Goal: Transaction & Acquisition: Purchase product/service

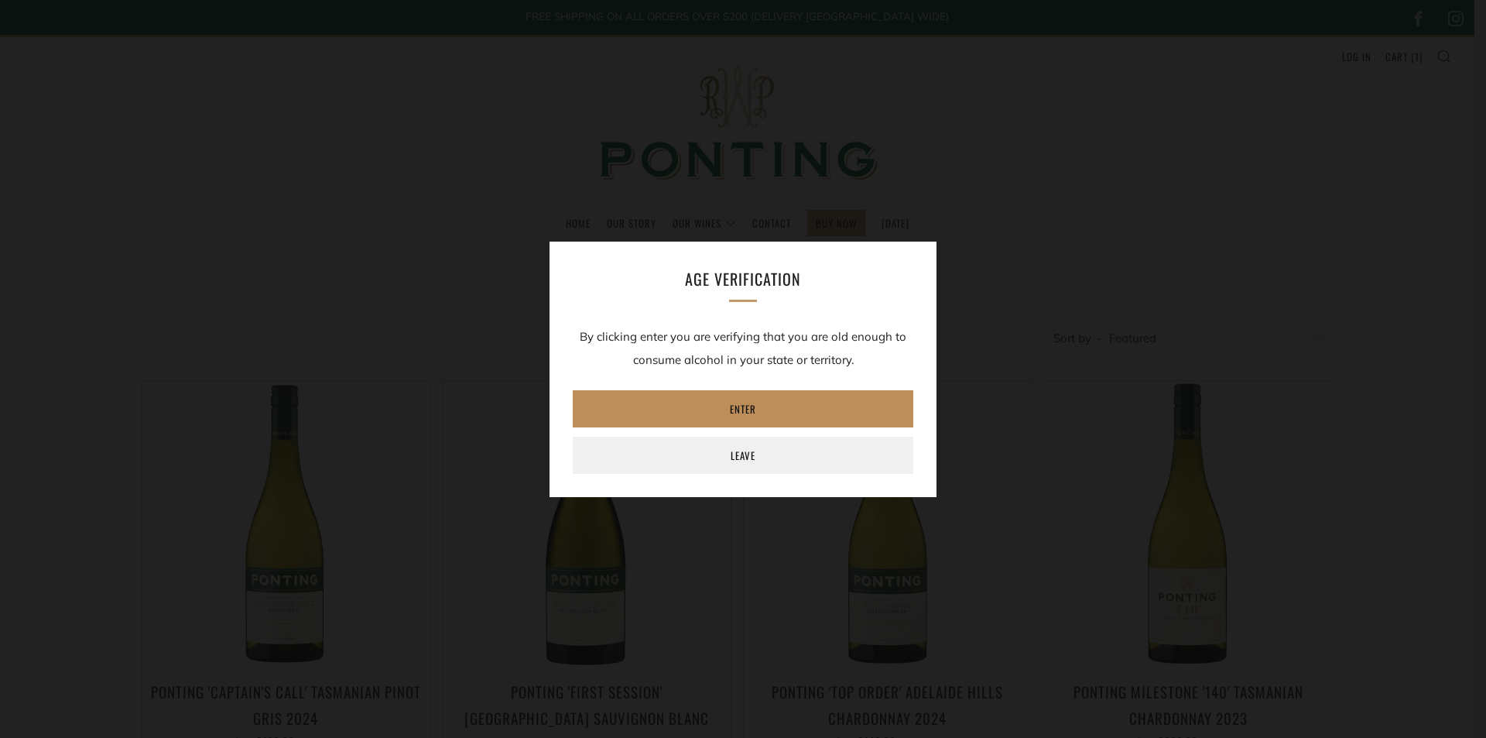
click at [739, 399] on link "Enter" at bounding box center [743, 408] width 341 height 37
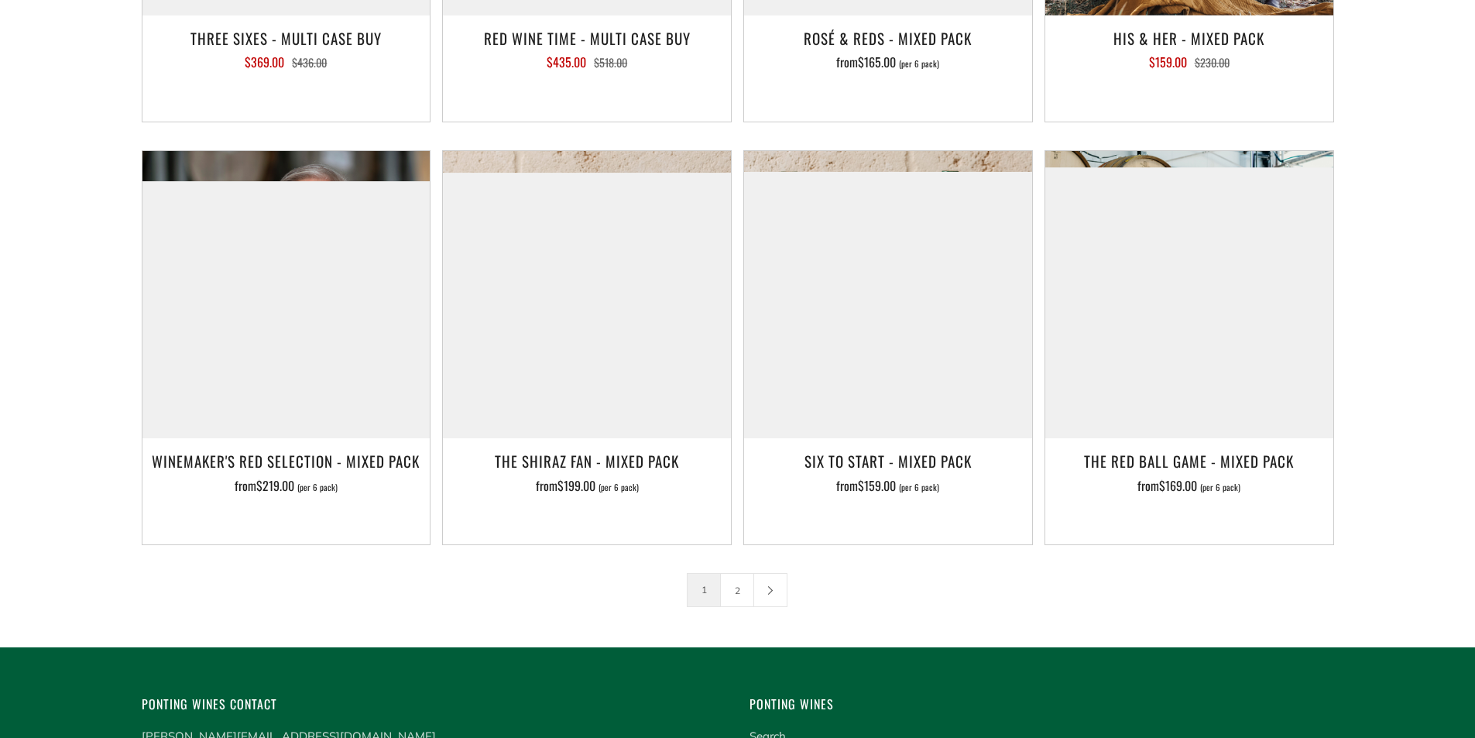
scroll to position [2662, 0]
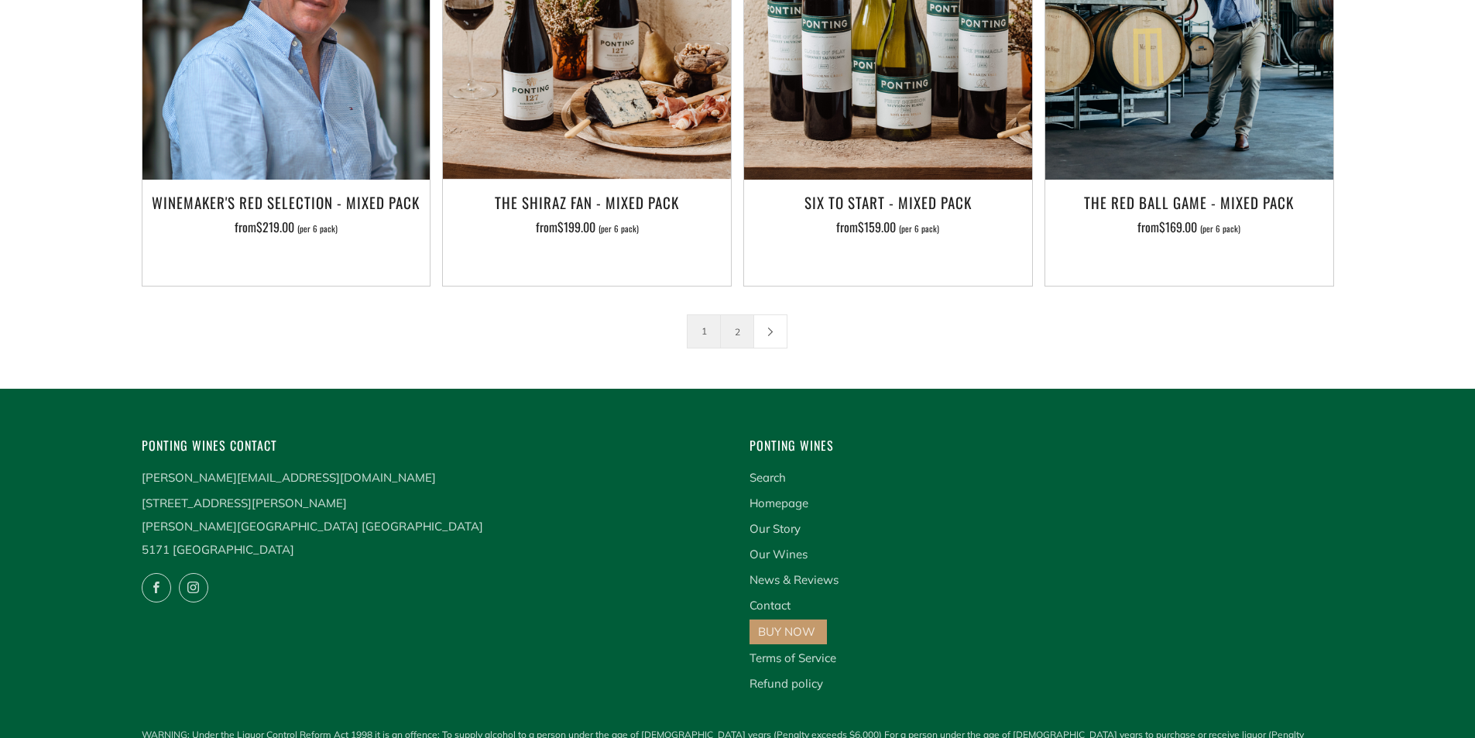
click at [749, 315] on link "2" at bounding box center [737, 331] width 33 height 33
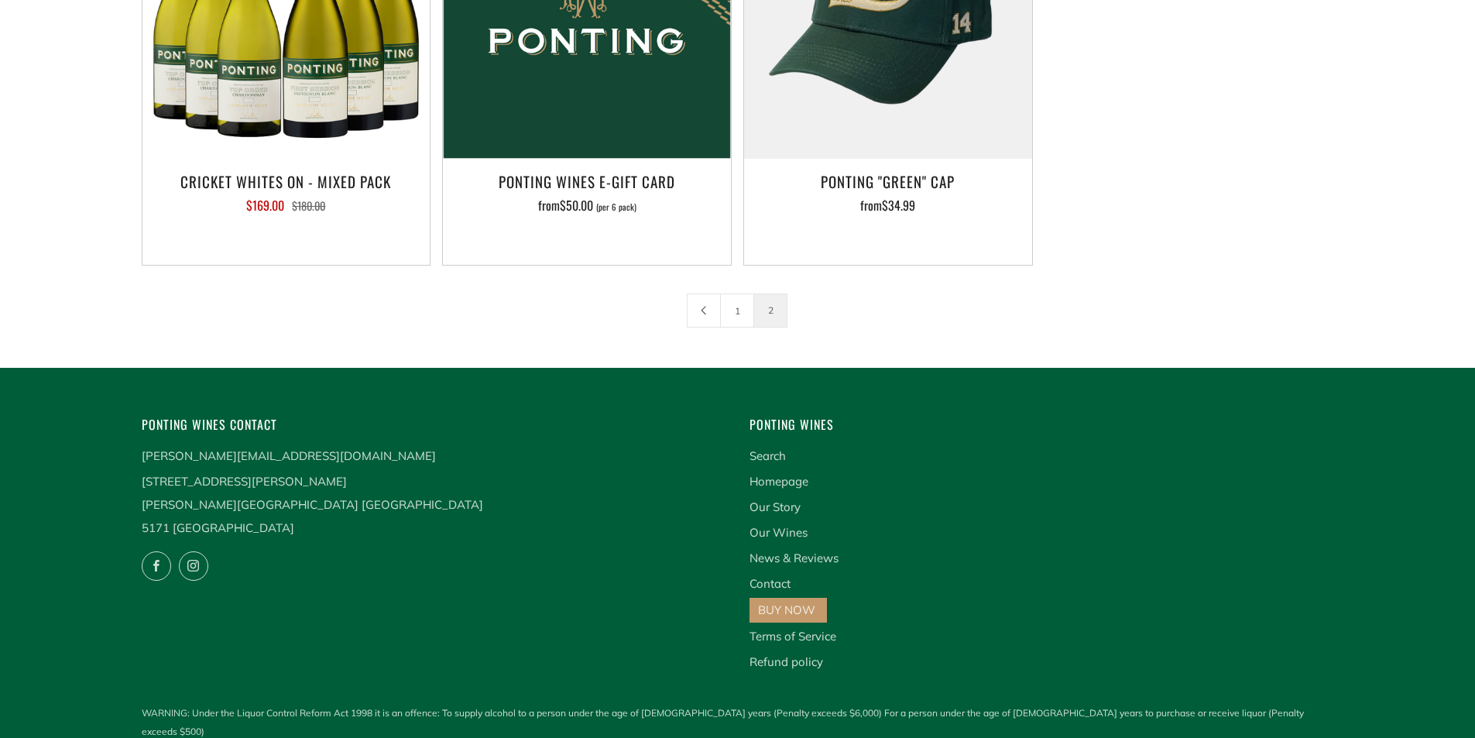
scroll to position [527, 0]
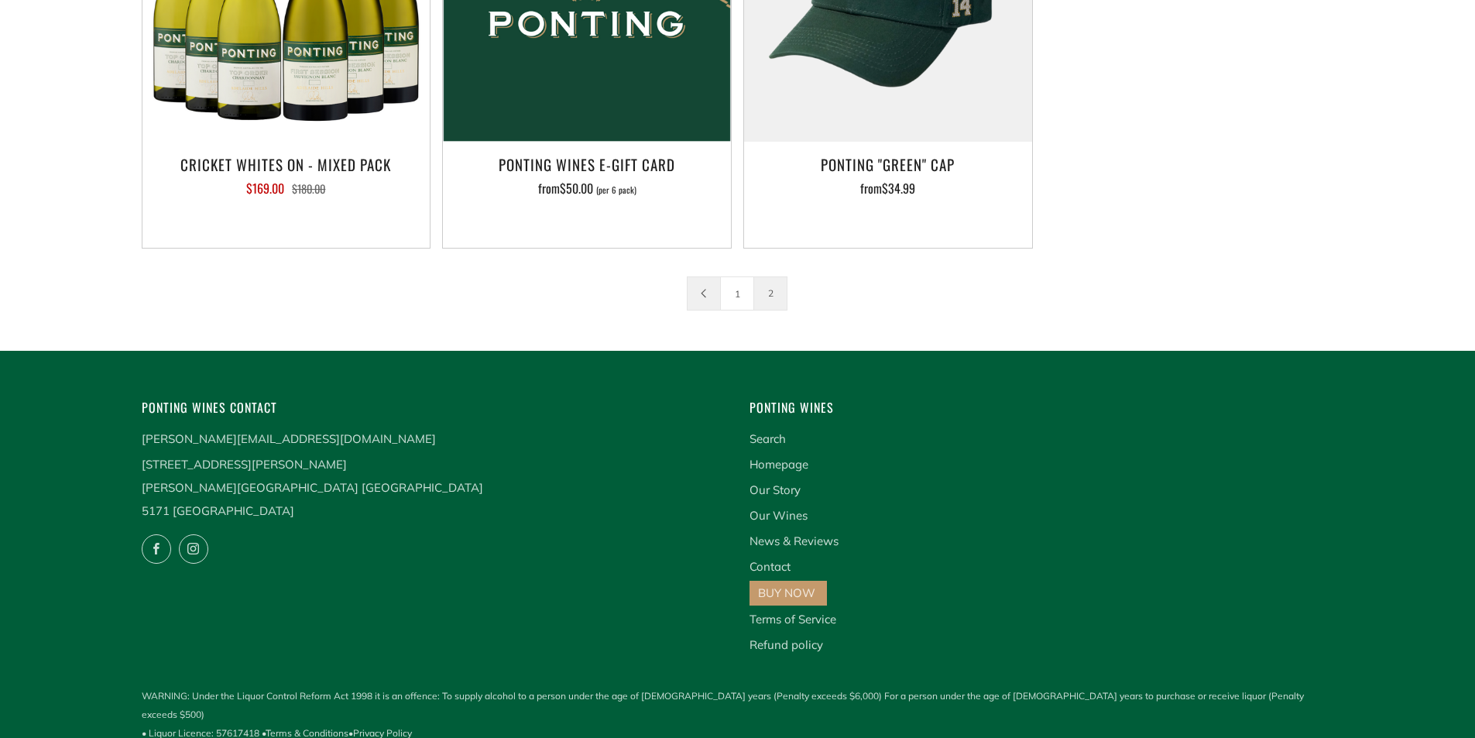
click at [697, 297] on link at bounding box center [703, 293] width 33 height 33
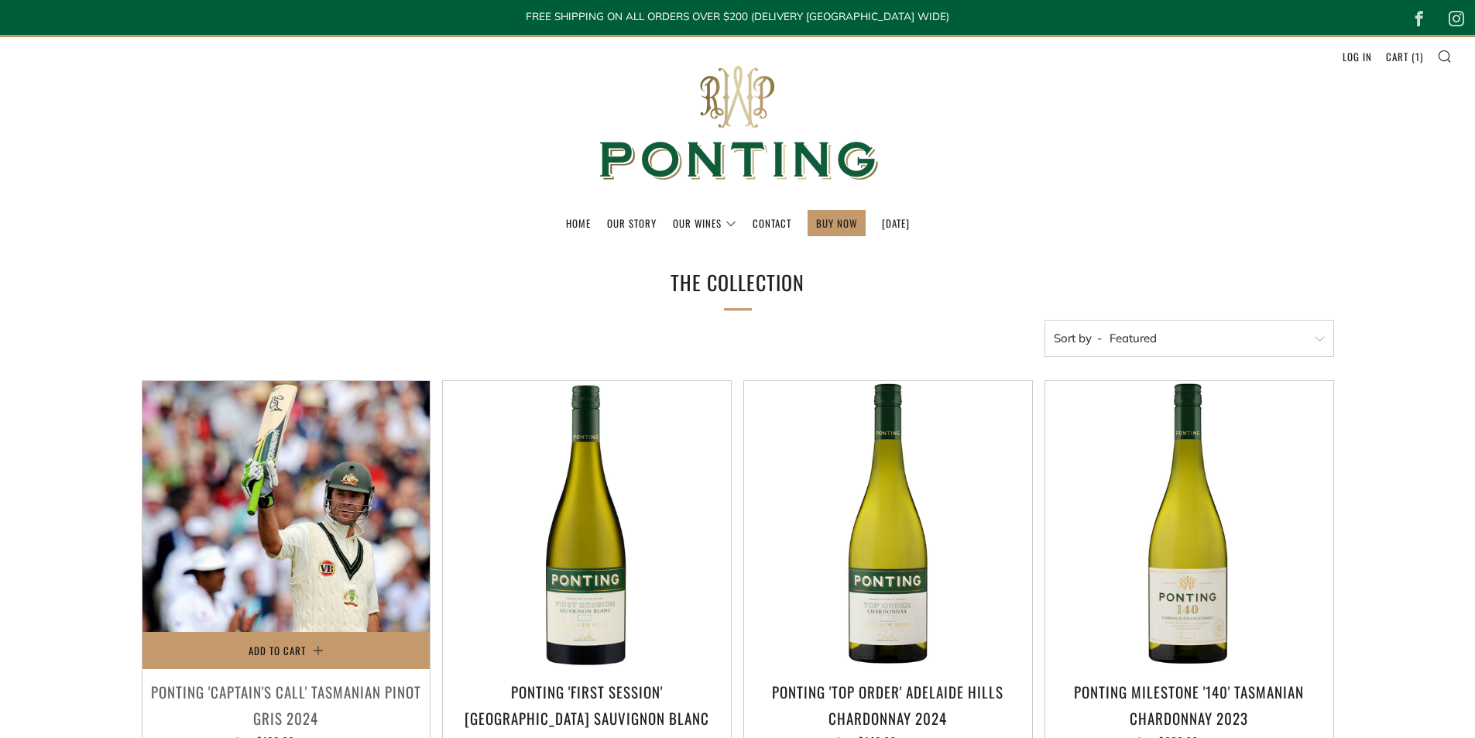
click at [285, 510] on img at bounding box center [286, 525] width 288 height 288
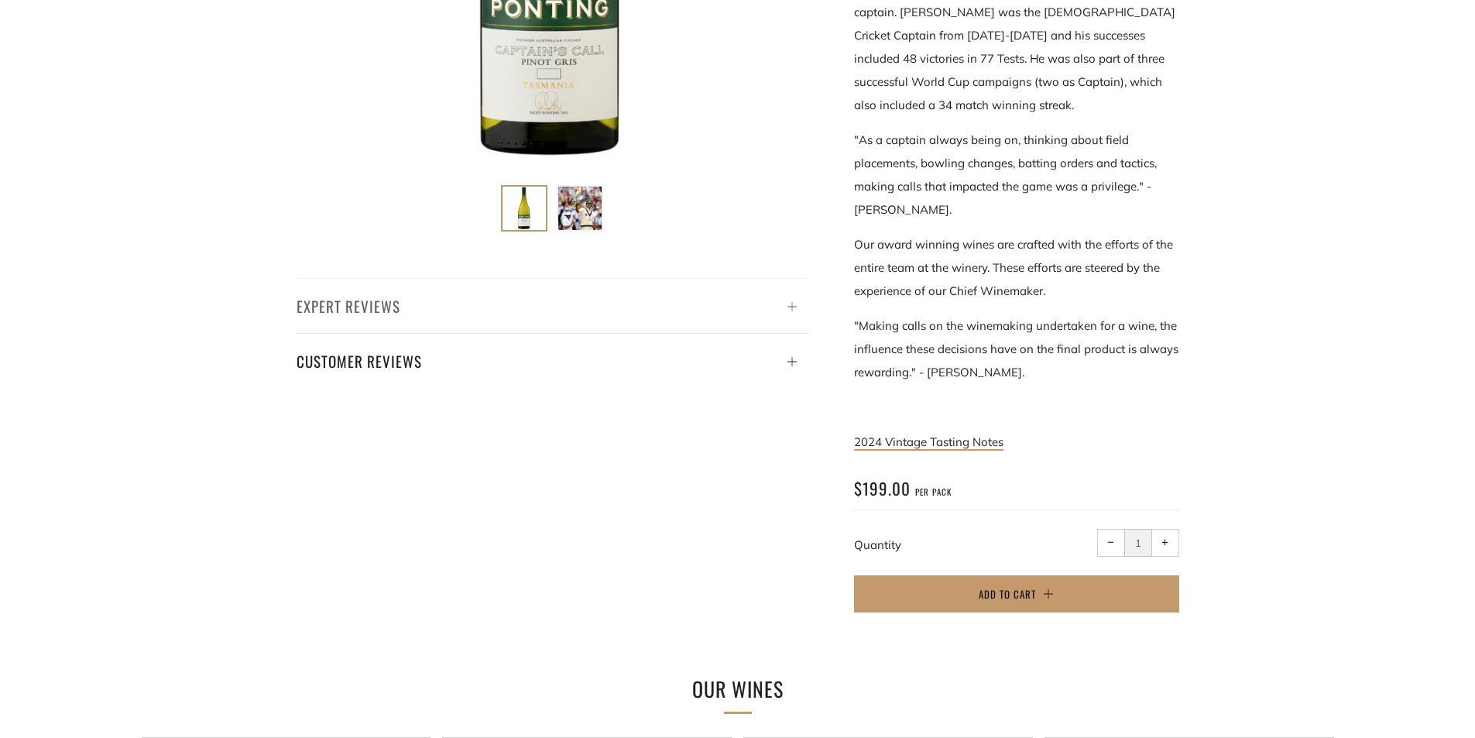
scroll to position [619, 0]
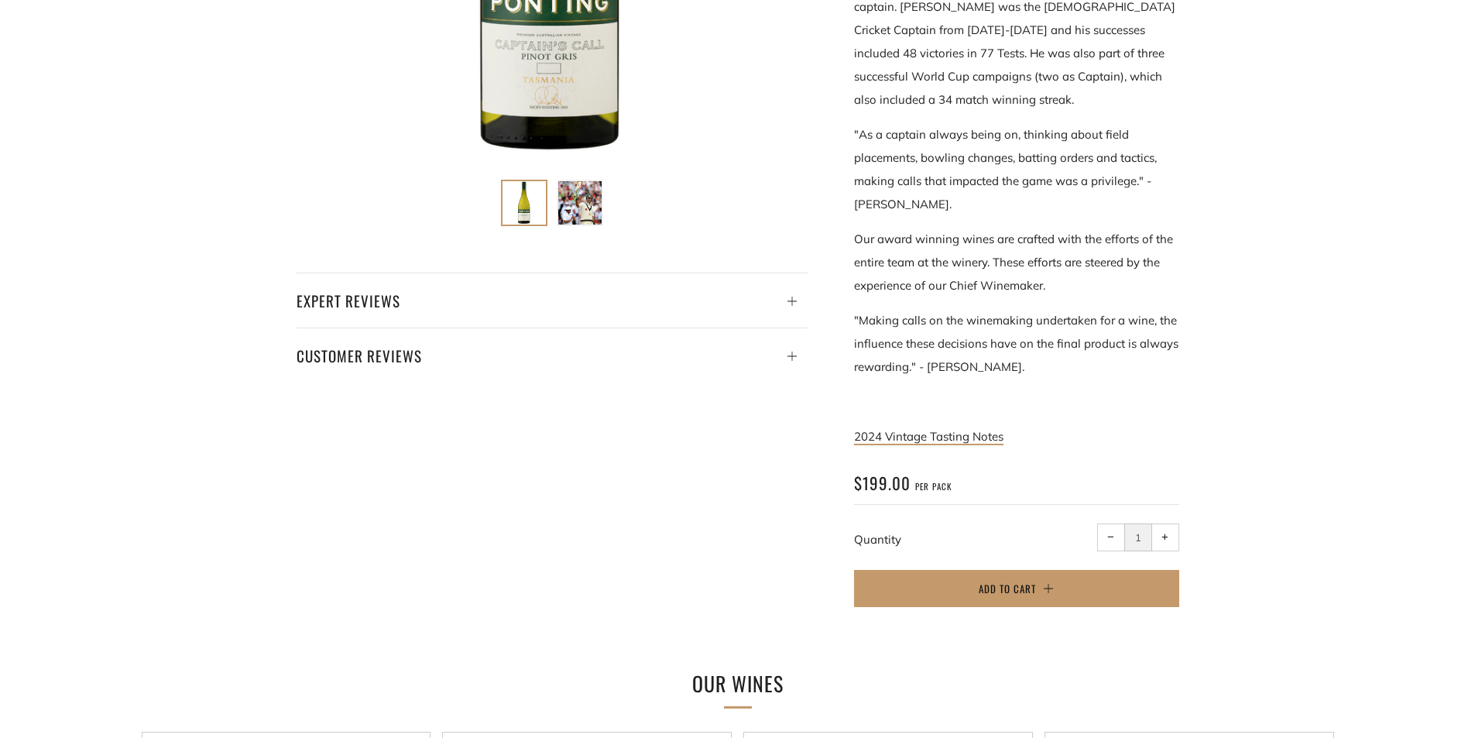
click at [1167, 533] on span "+" at bounding box center [1164, 536] width 7 height 7
click at [1108, 533] on span "−" at bounding box center [1110, 536] width 7 height 7
type input "1"
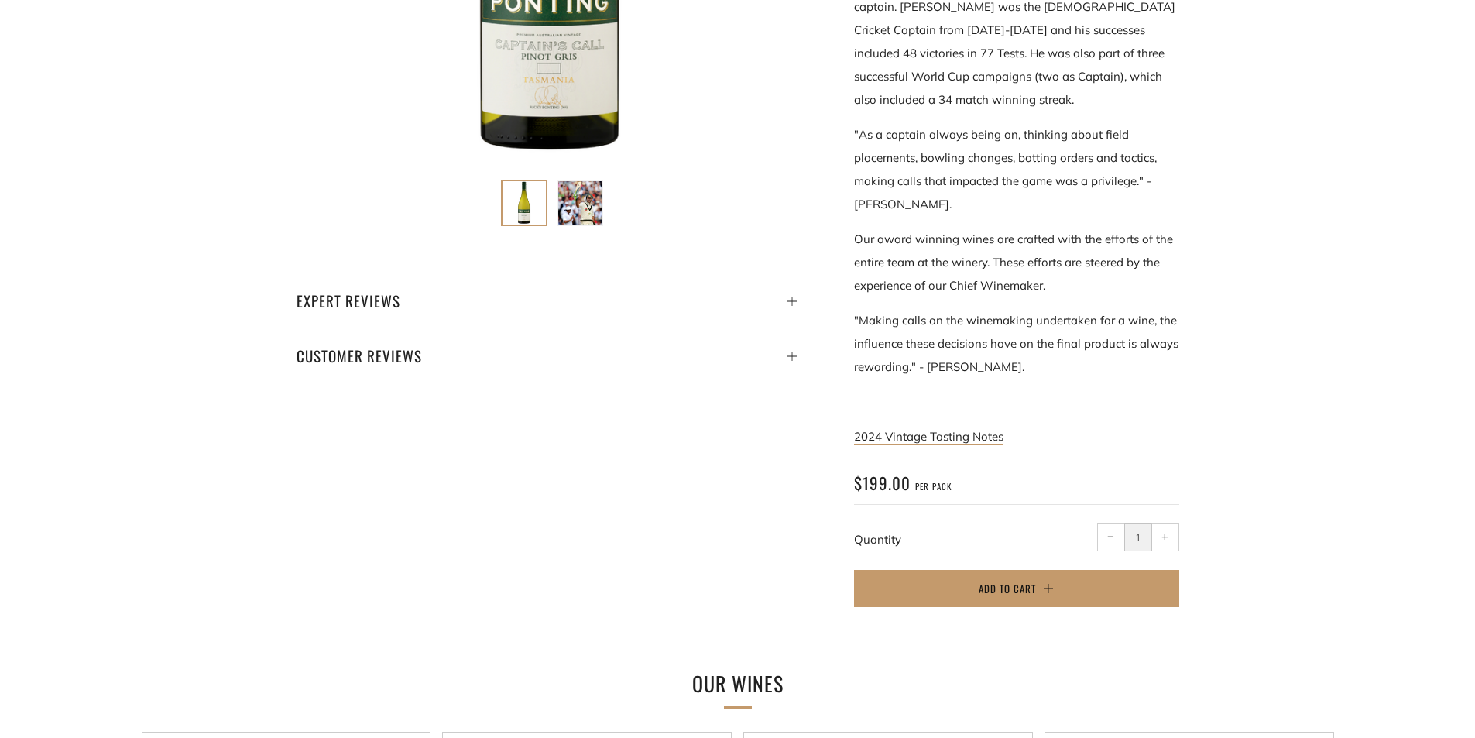
click at [1108, 533] on span "−" at bounding box center [1110, 536] width 7 height 7
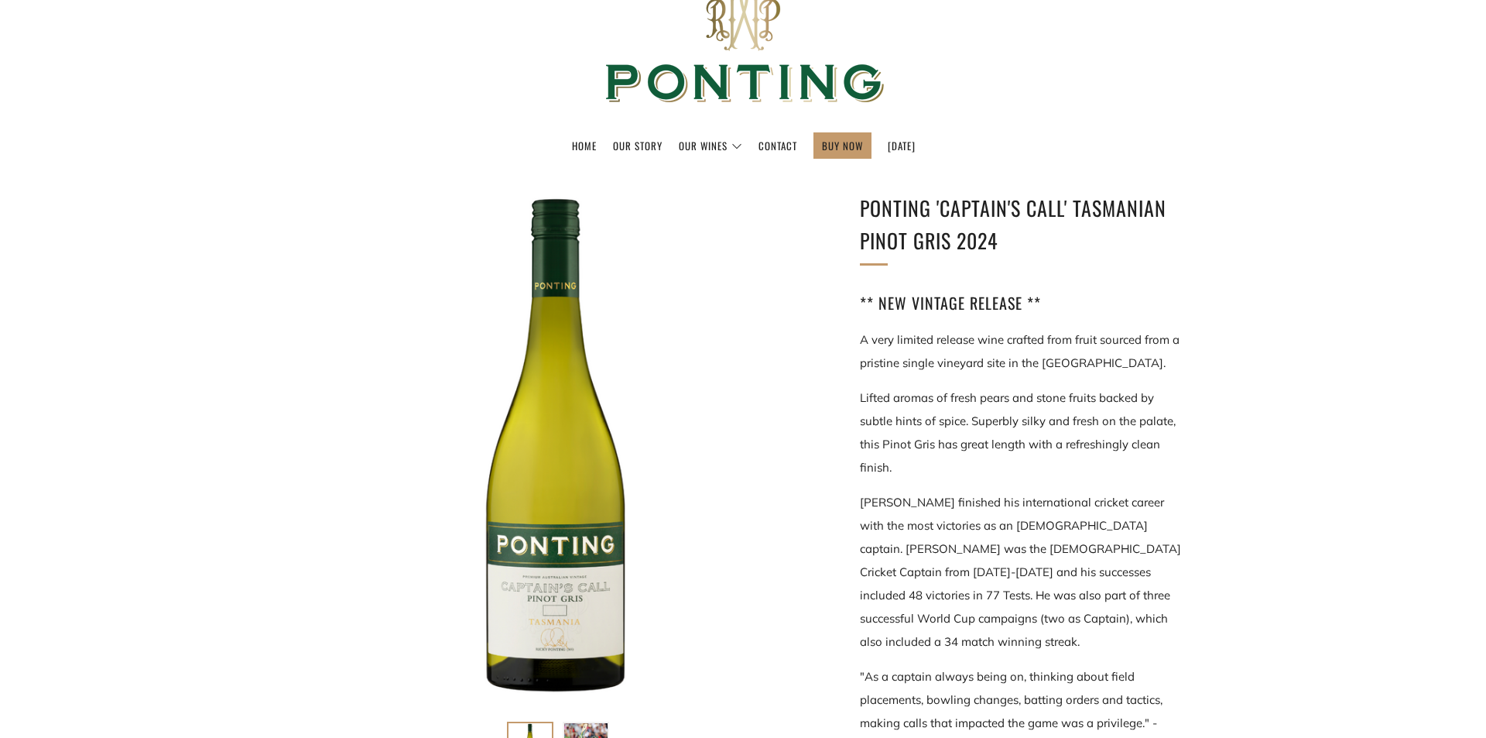
scroll to position [0, 0]
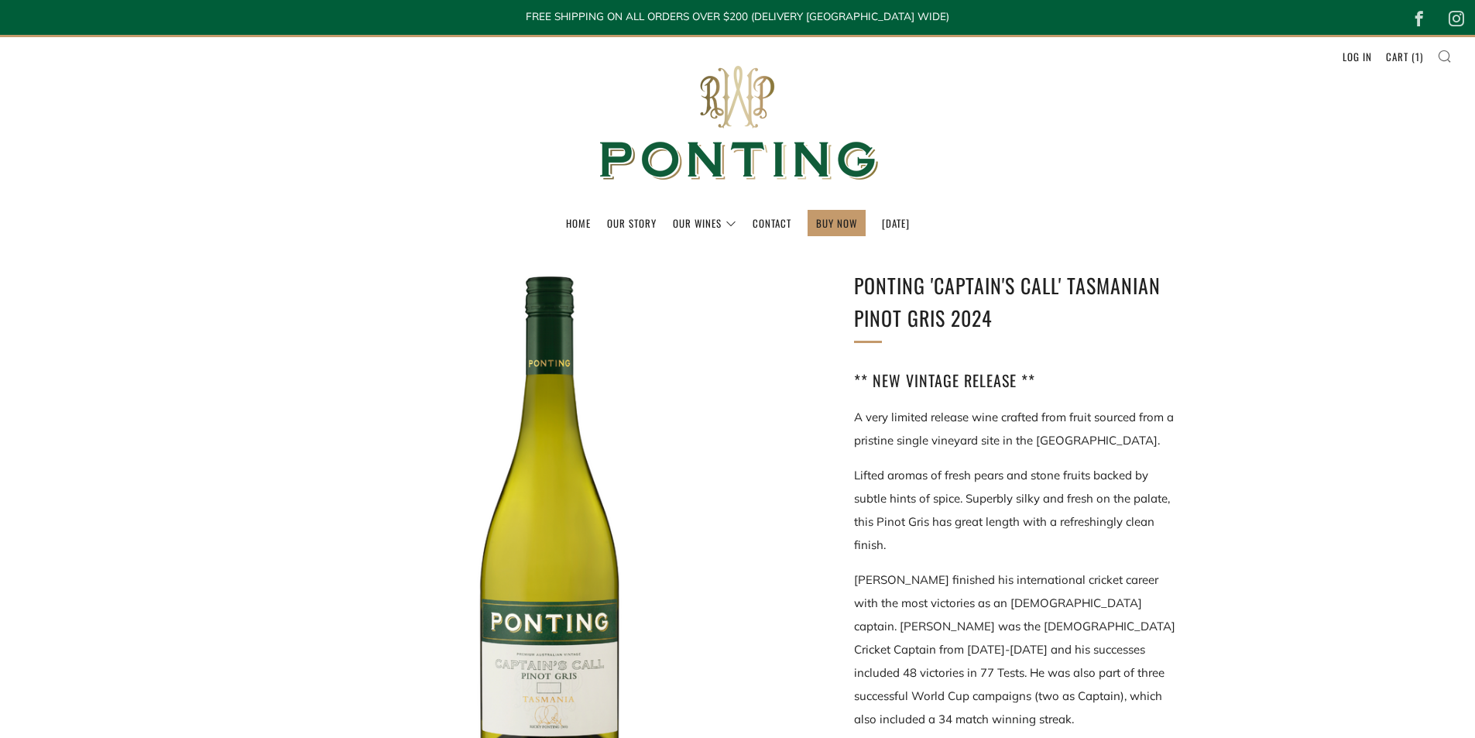
click at [1443, 57] on icon at bounding box center [1444, 56] width 15 height 14
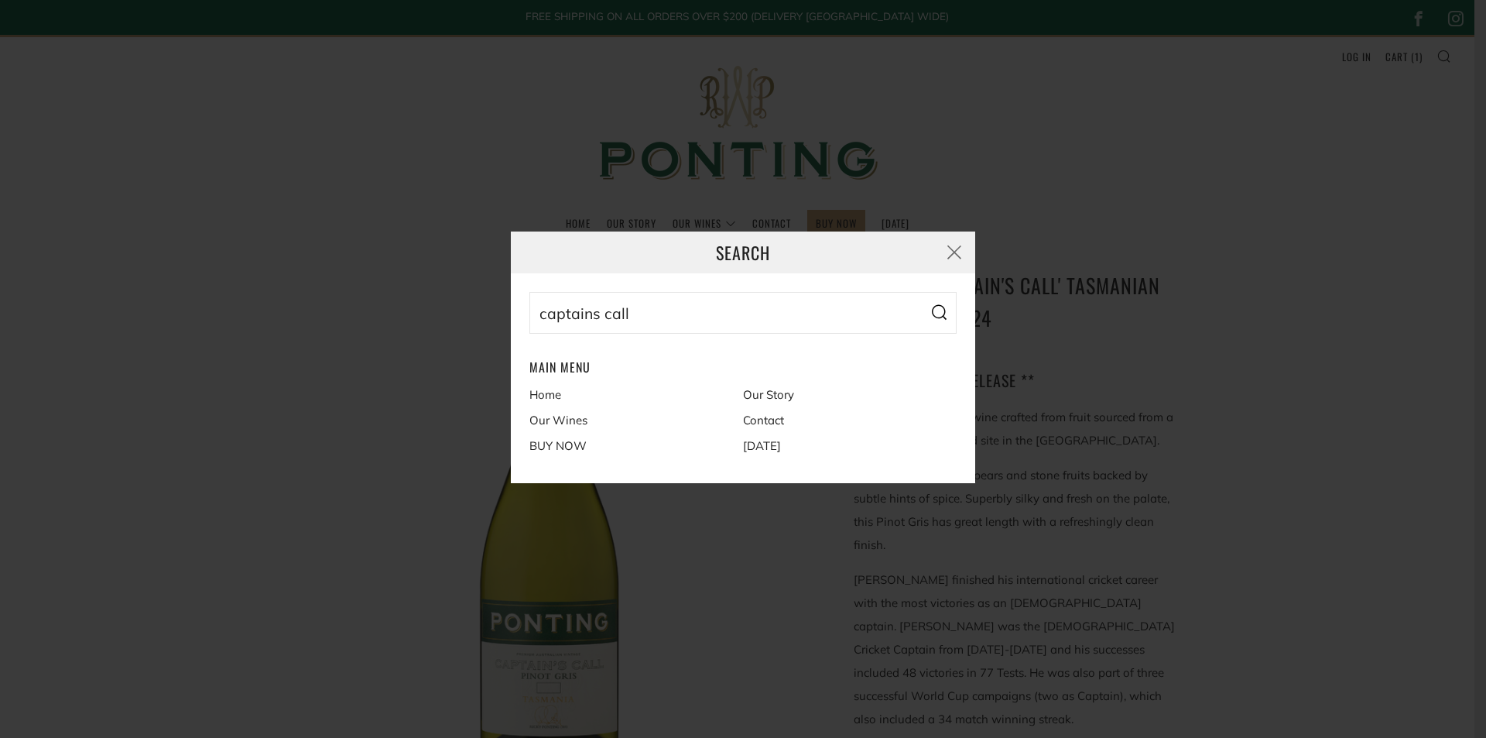
type input "captains call"
click at [945, 300] on button "Search" at bounding box center [939, 313] width 36 height 42
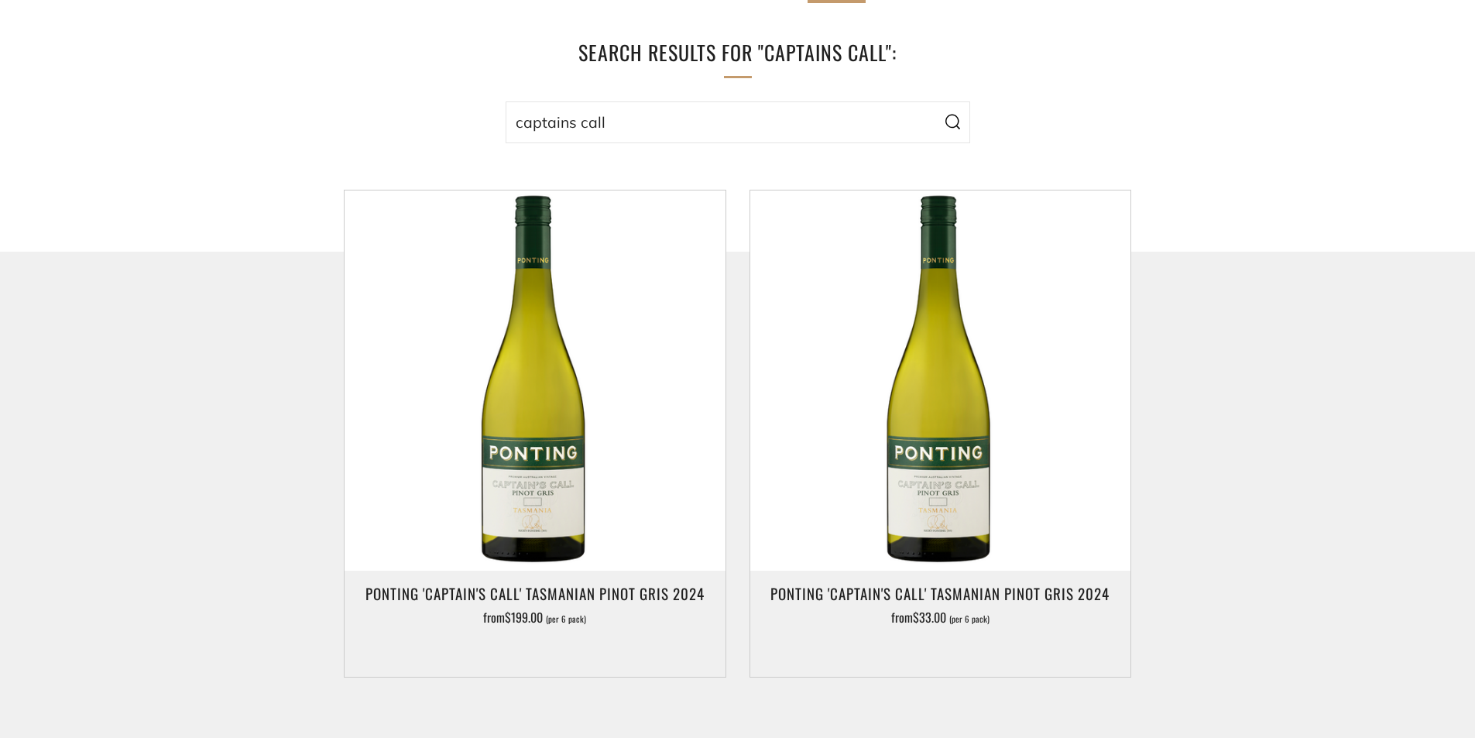
scroll to position [232, 0]
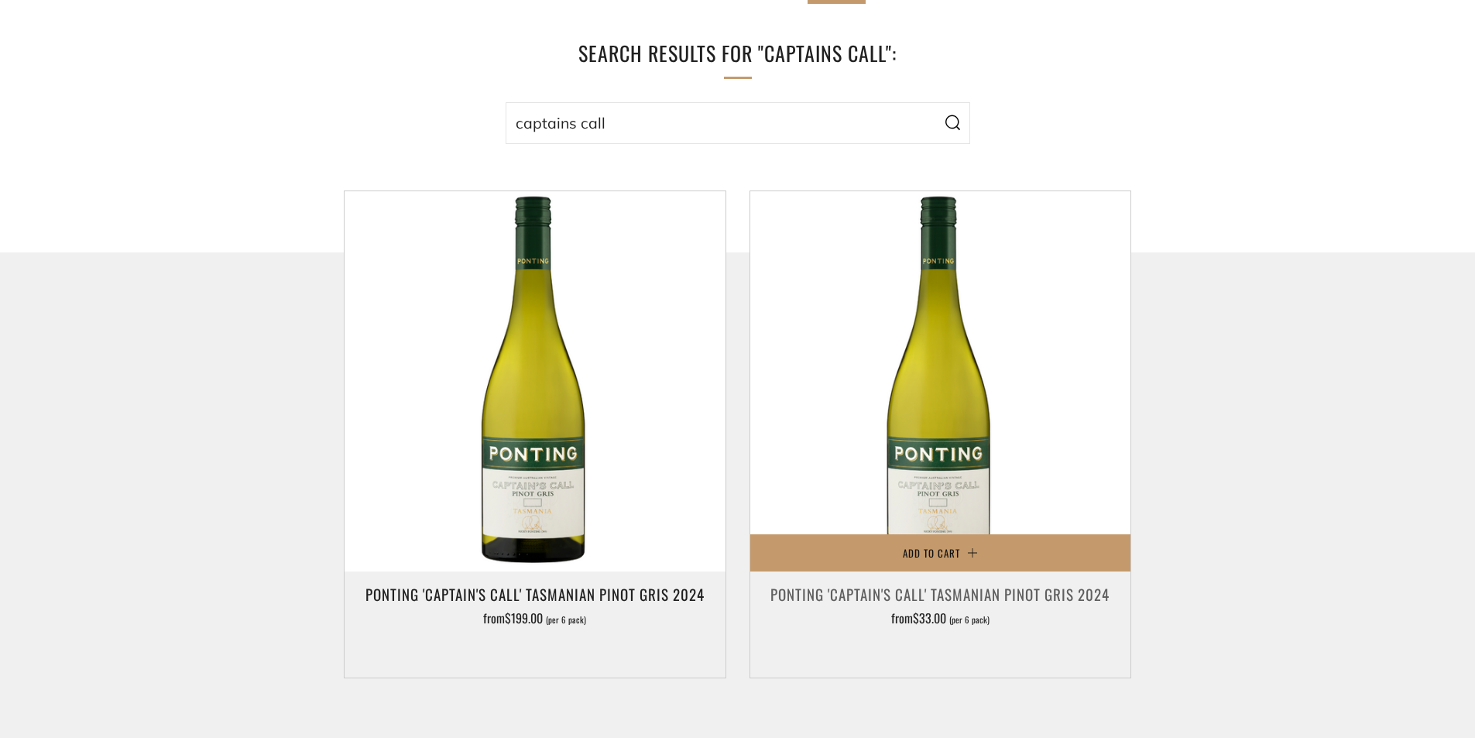
click at [941, 478] on img at bounding box center [940, 381] width 380 height 380
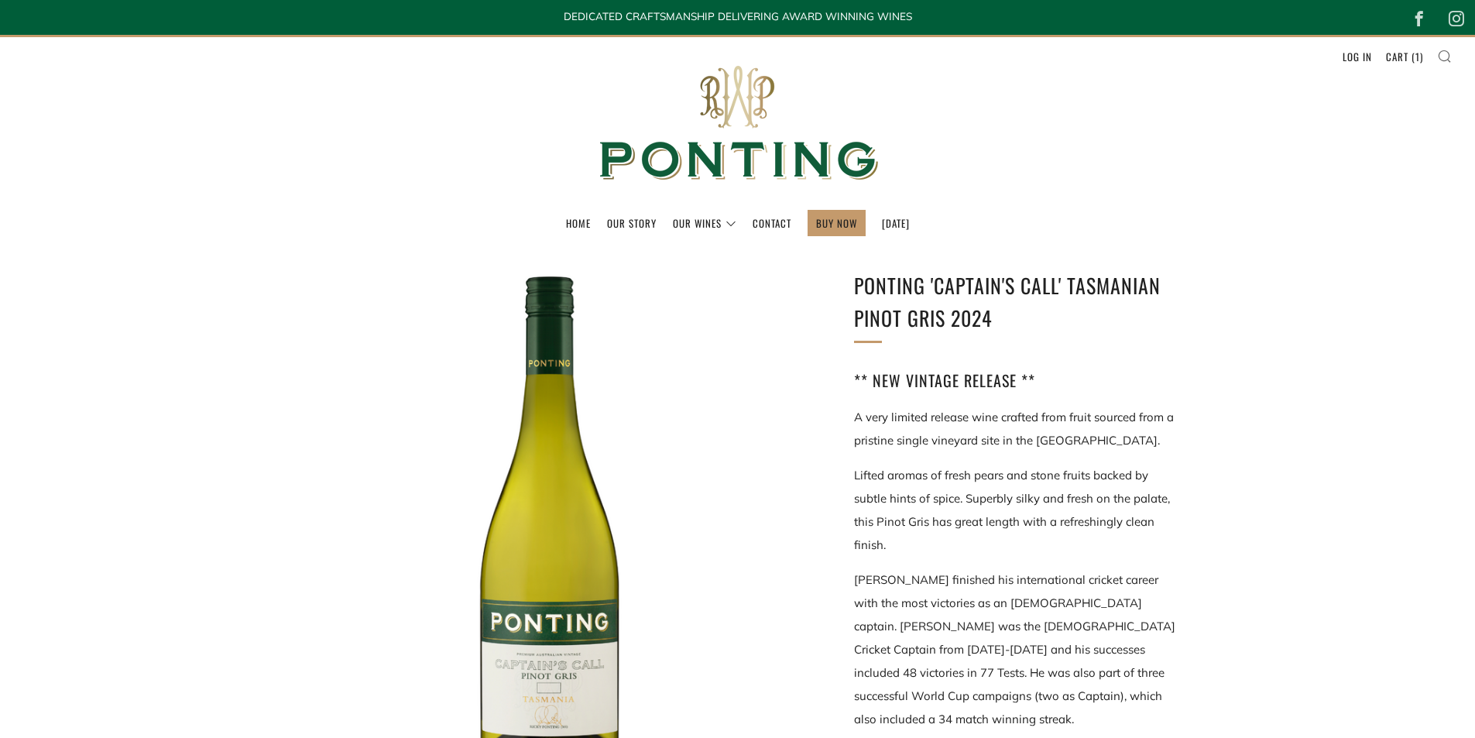
click at [1444, 50] on icon at bounding box center [1444, 56] width 15 height 14
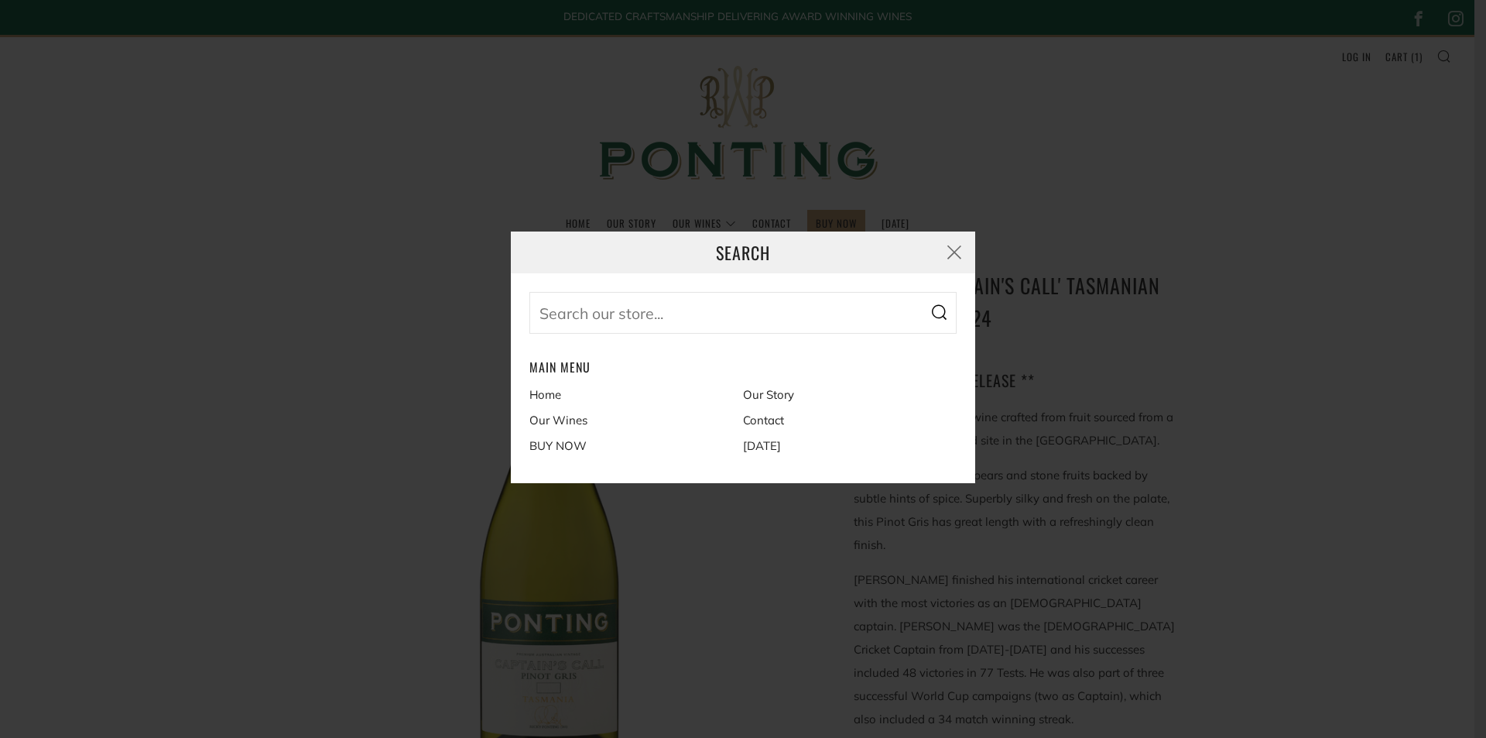
click at [623, 319] on input "Search our store..." at bounding box center [743, 313] width 427 height 42
type input "pinnacle"
click at [946, 312] on icon "submit" at bounding box center [939, 311] width 17 height 17
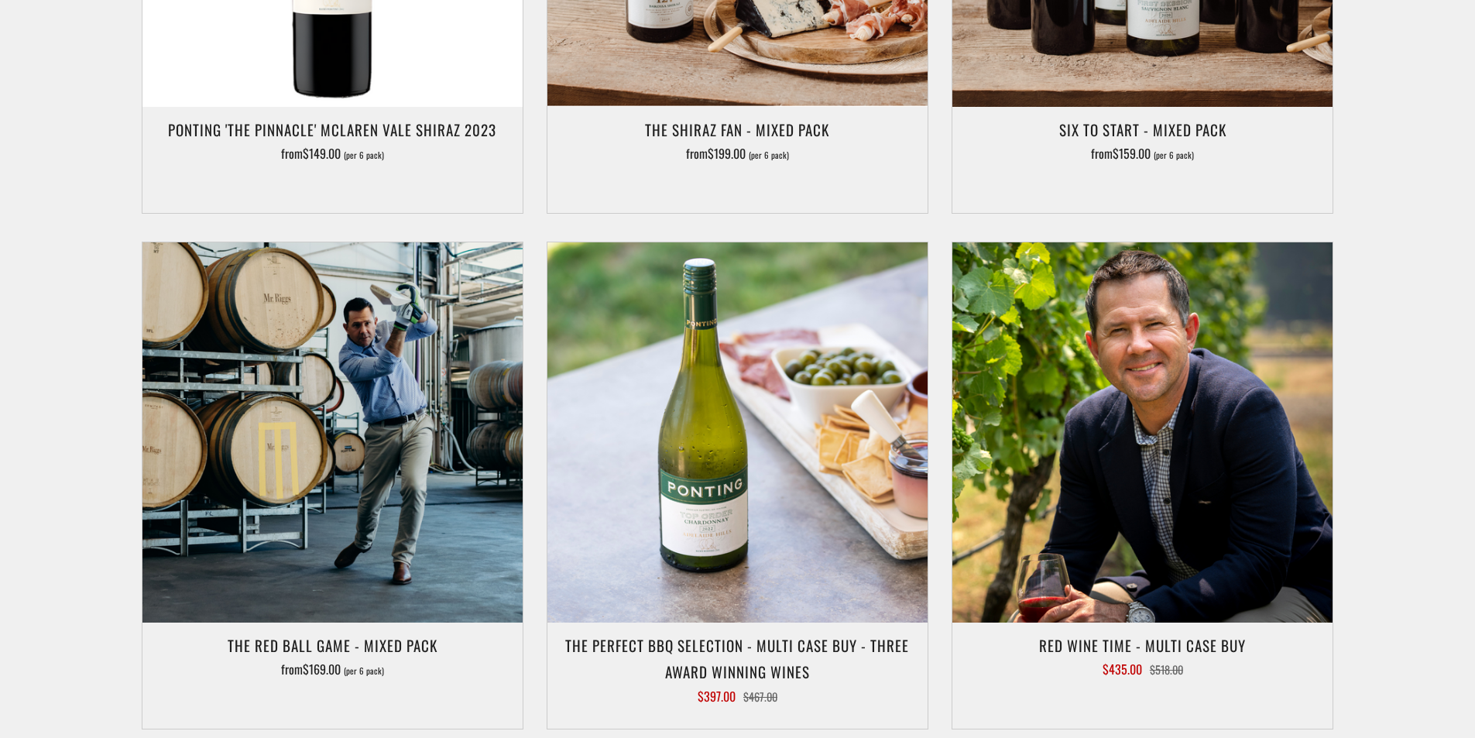
scroll to position [232, 0]
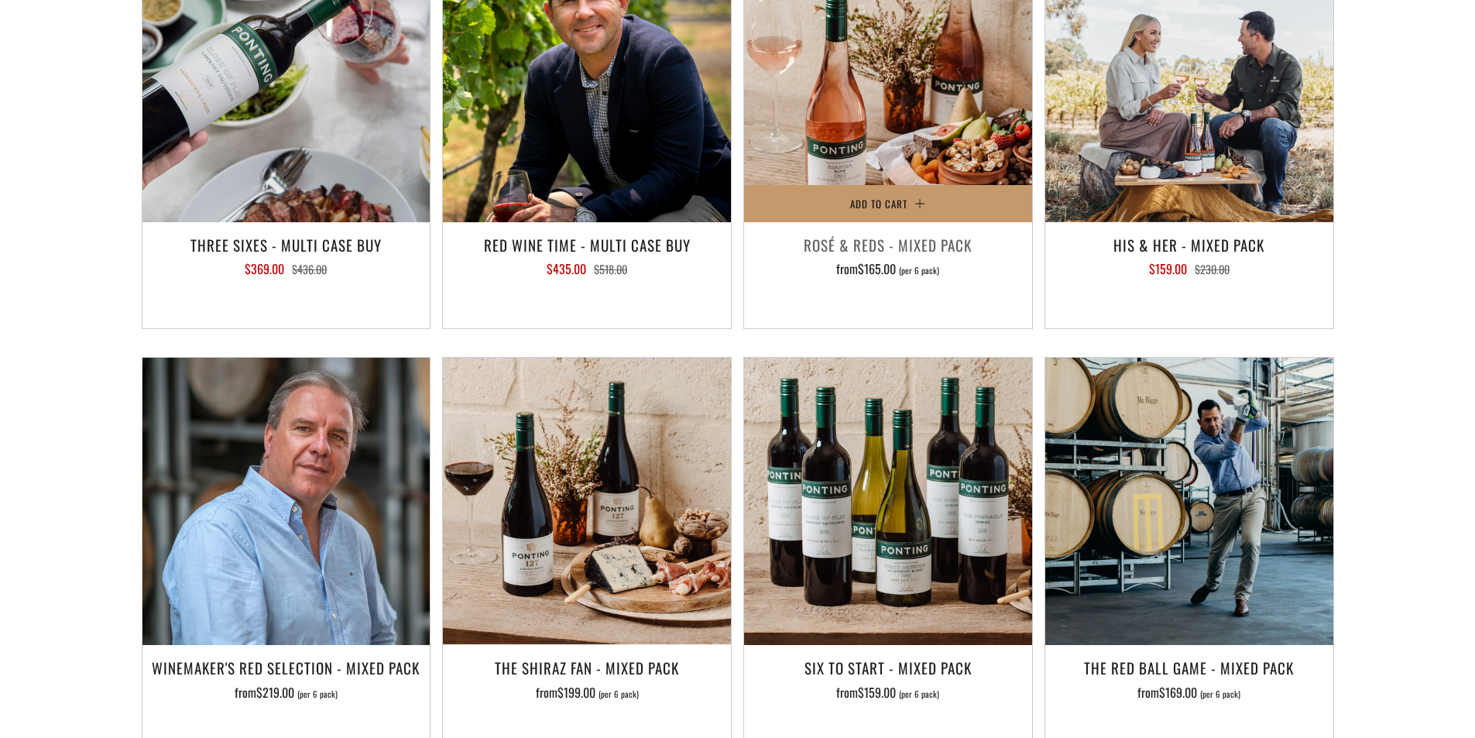
scroll to position [2245, 0]
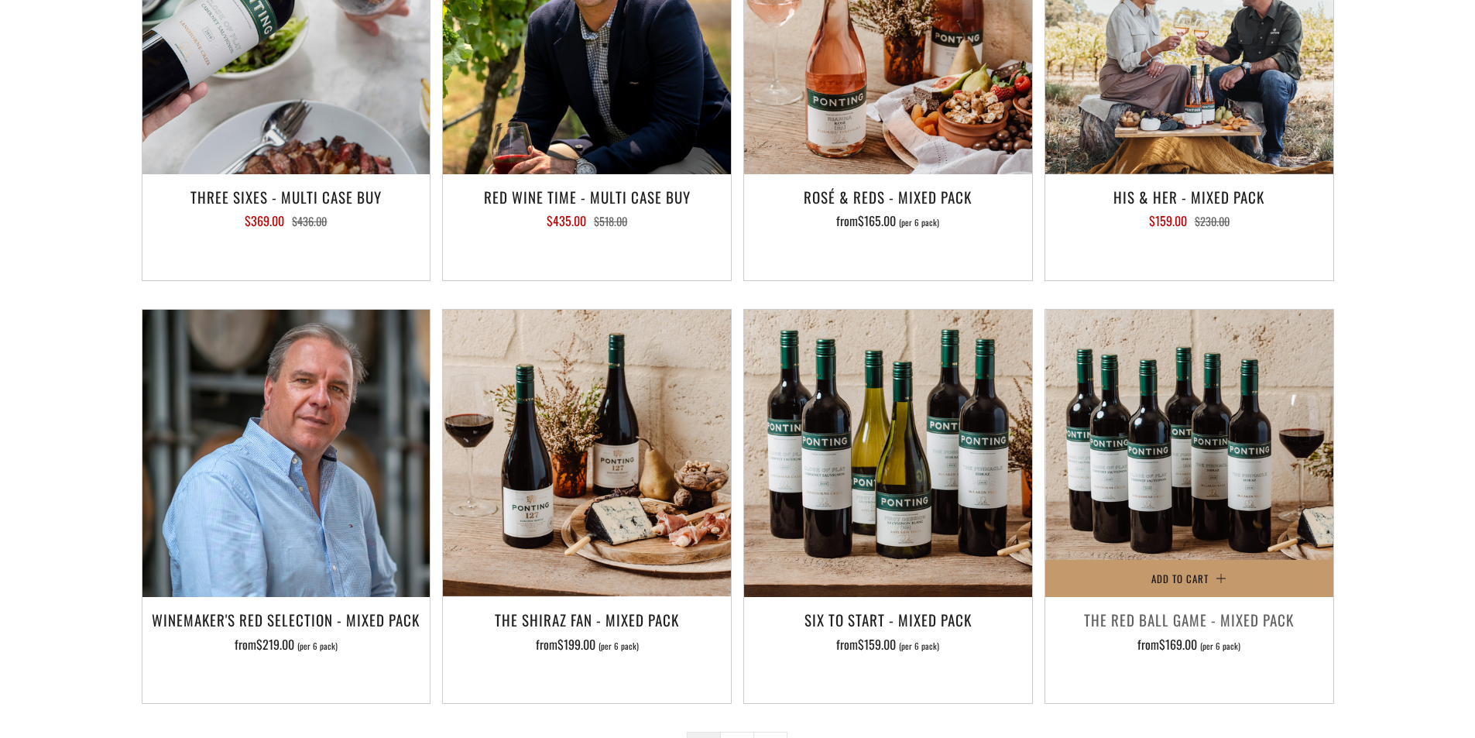
click at [1156, 404] on img at bounding box center [1189, 454] width 288 height 288
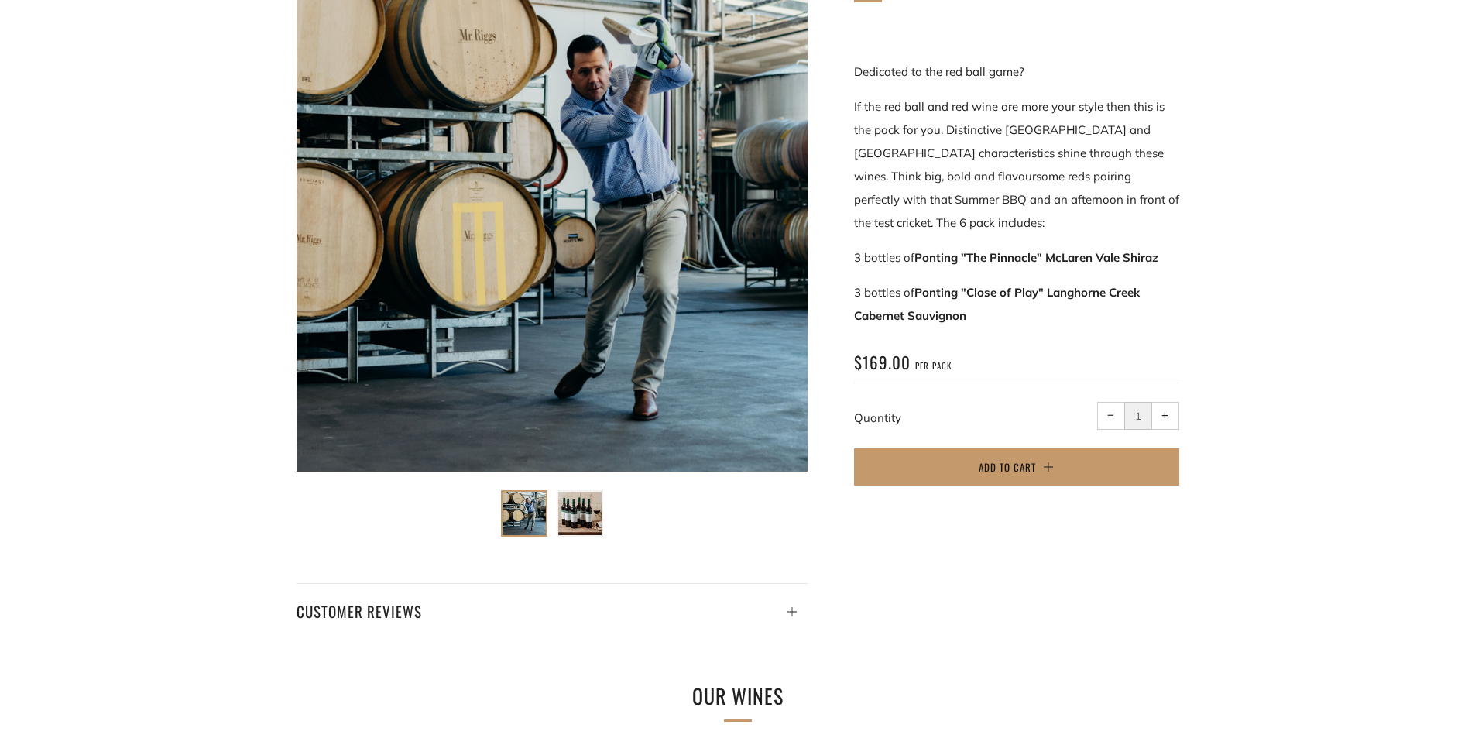
scroll to position [310, 0]
click at [577, 514] on img at bounding box center [579, 512] width 43 height 43
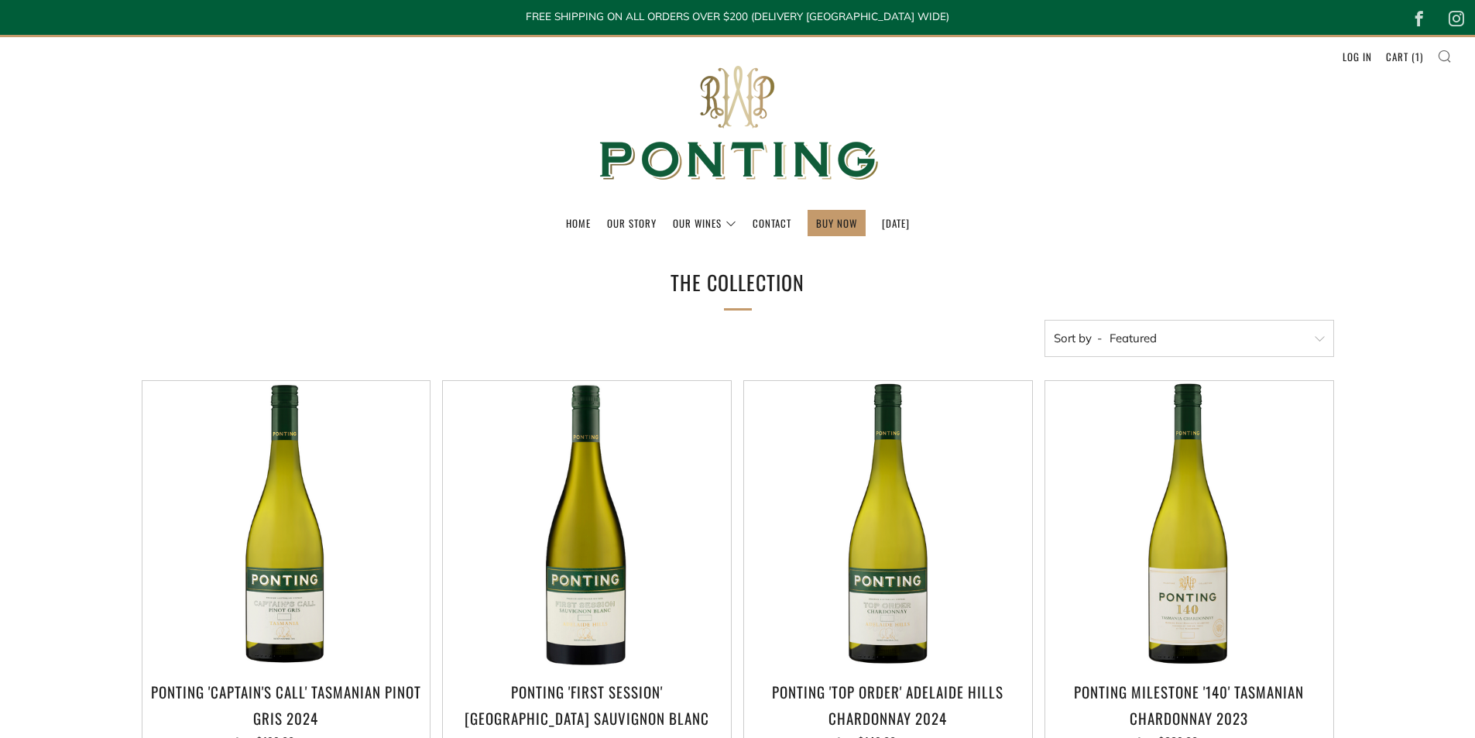
click at [1448, 58] on icon at bounding box center [1444, 56] width 15 height 14
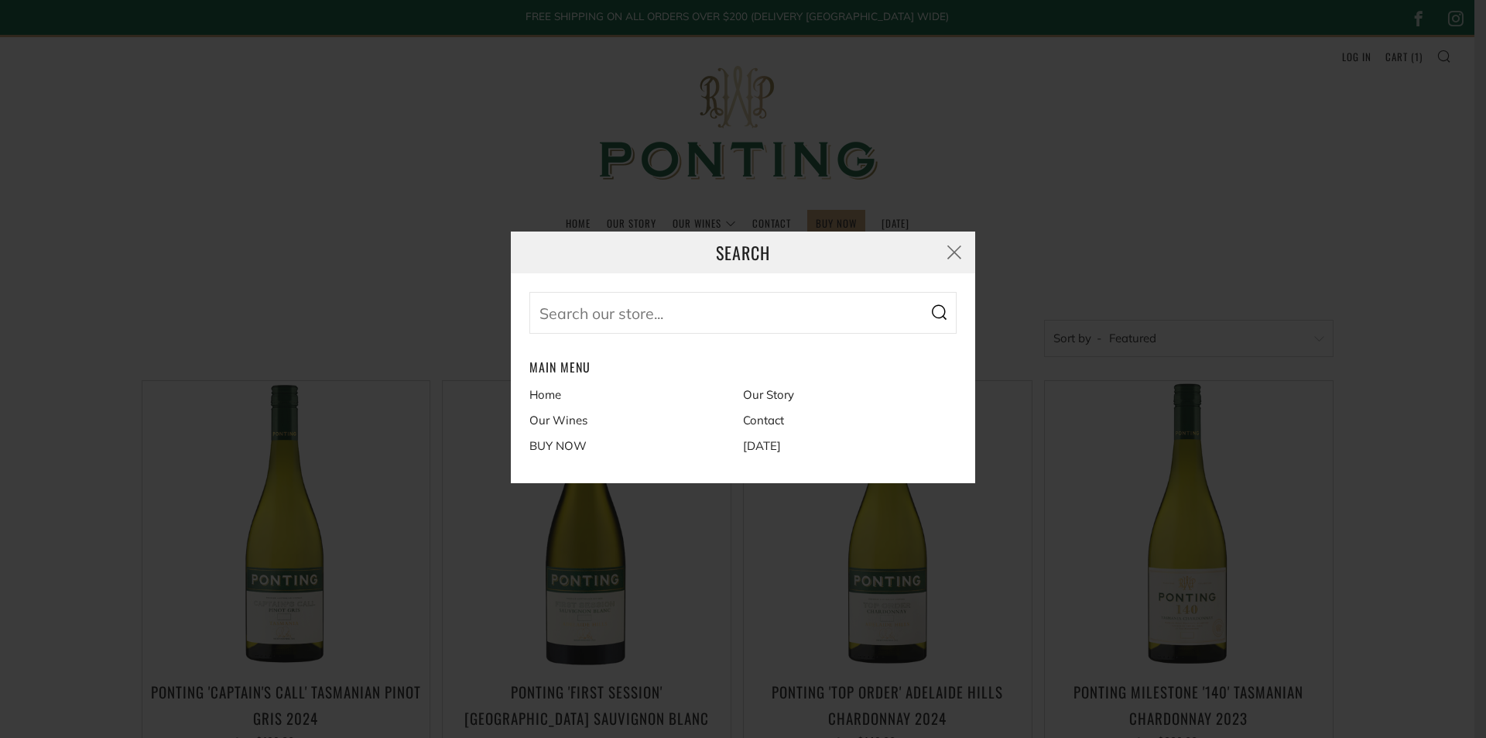
click at [751, 305] on input "Search our store..." at bounding box center [743, 313] width 427 height 42
type input "captains call"
click at [929, 308] on button "Search" at bounding box center [939, 313] width 36 height 42
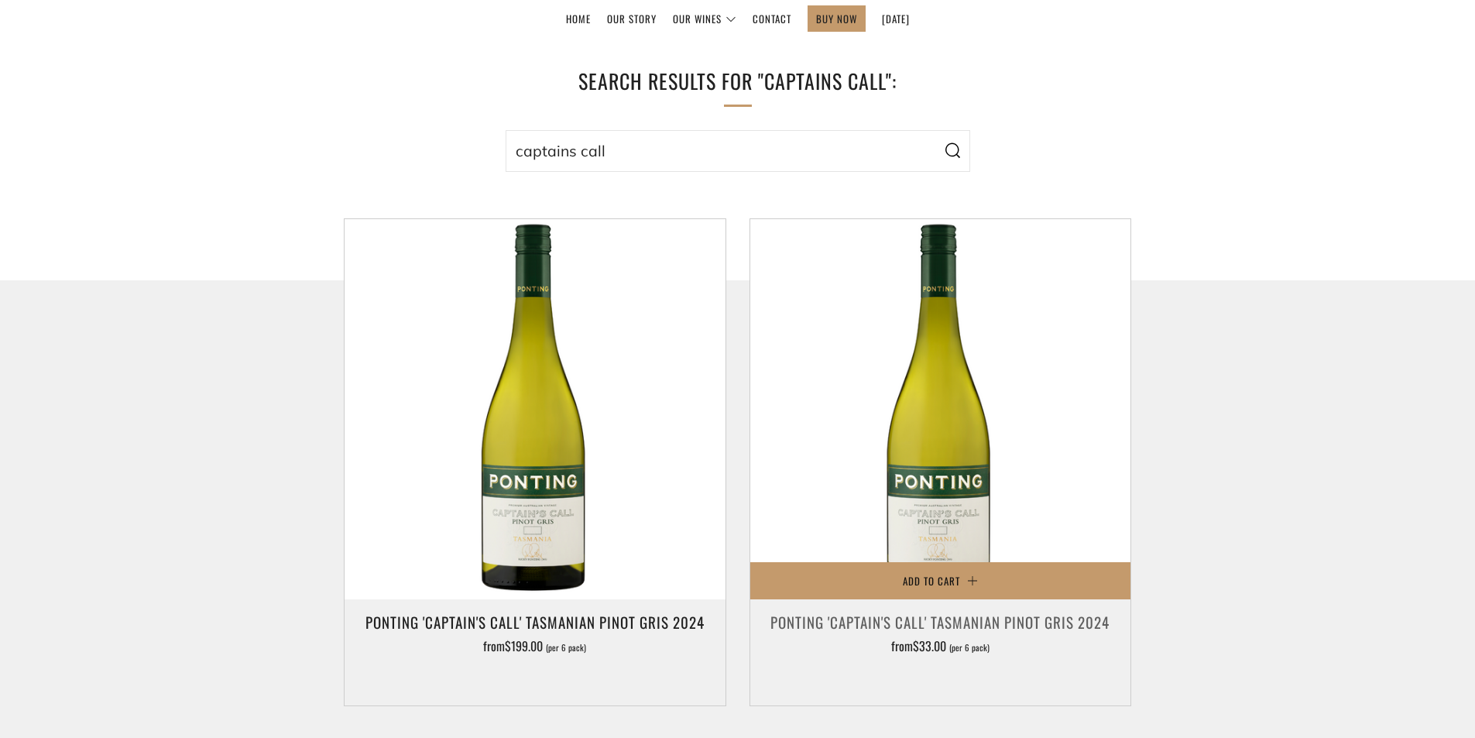
scroll to position [232, 0]
